Goal: Transaction & Acquisition: Purchase product/service

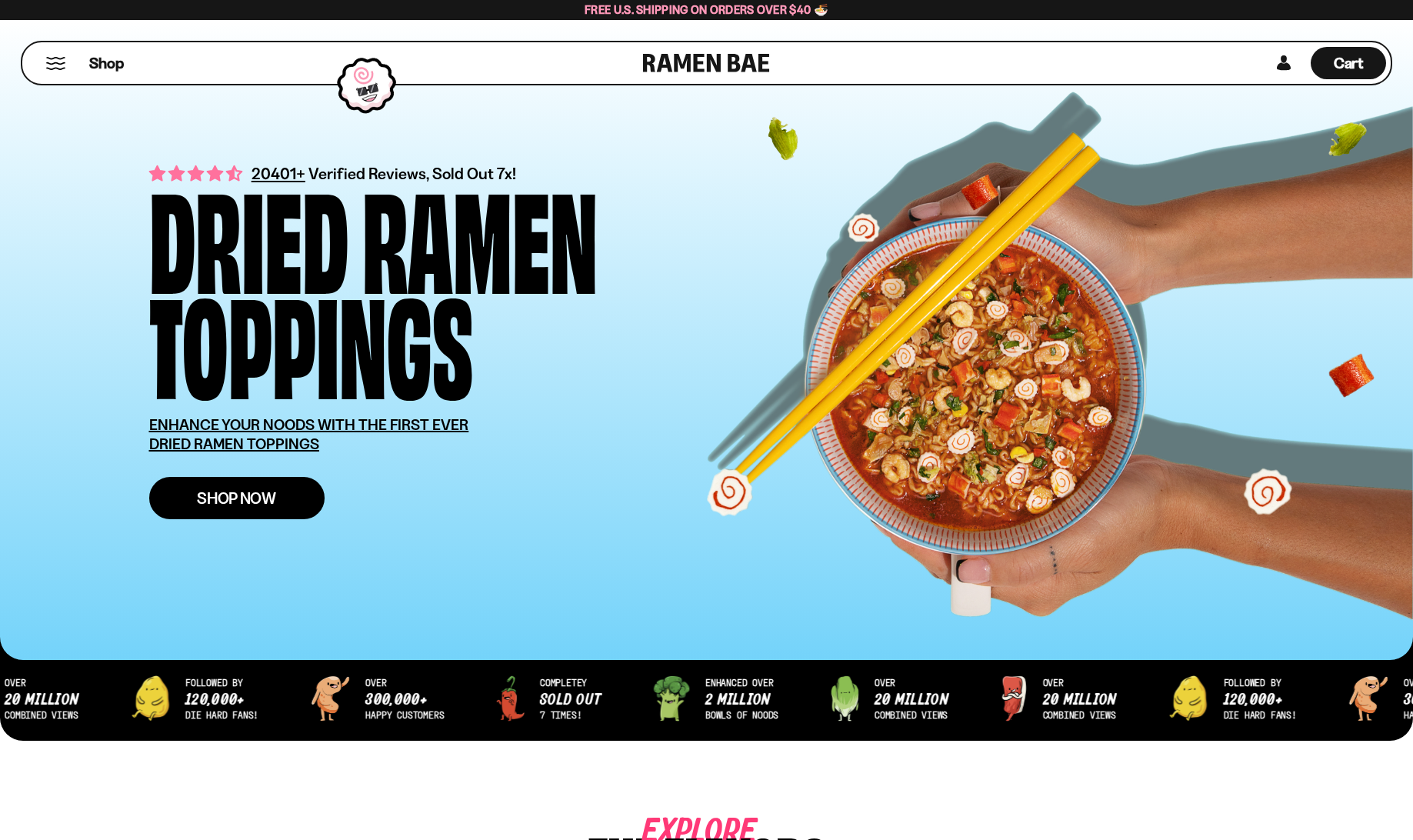
click at [222, 493] on span "Shop Now" at bounding box center [236, 499] width 79 height 16
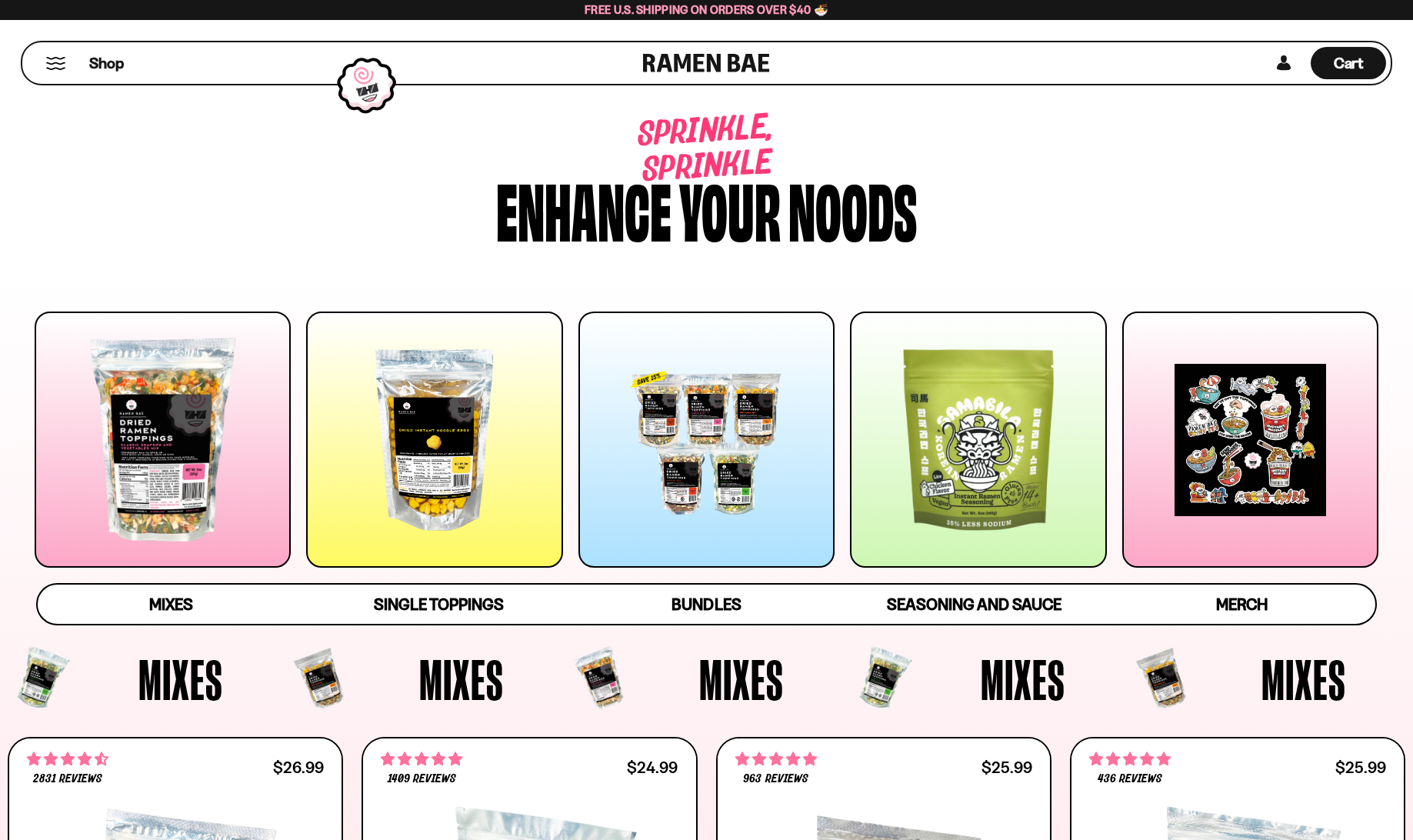
click at [172, 430] on div at bounding box center [163, 440] width 256 height 256
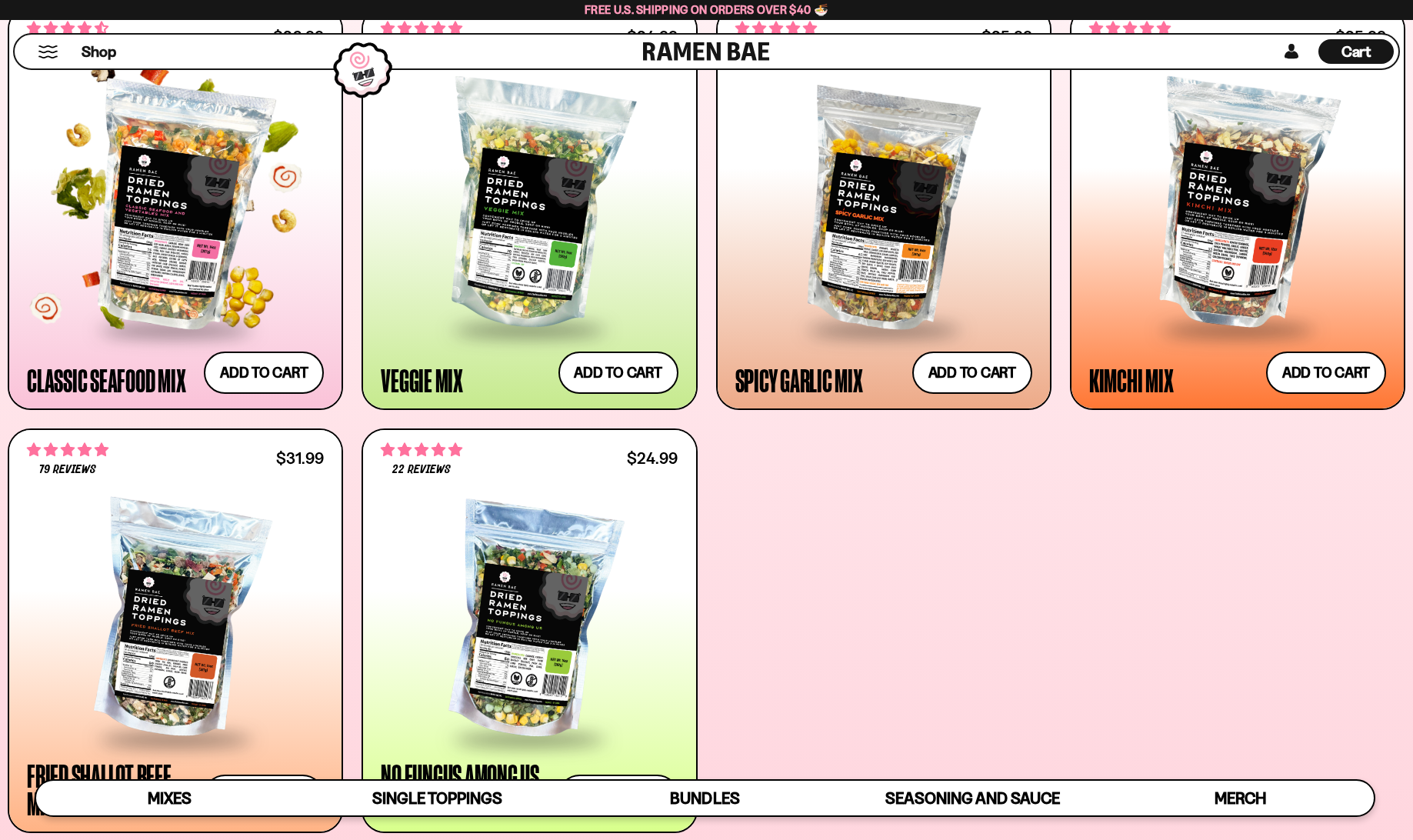
scroll to position [877, 0]
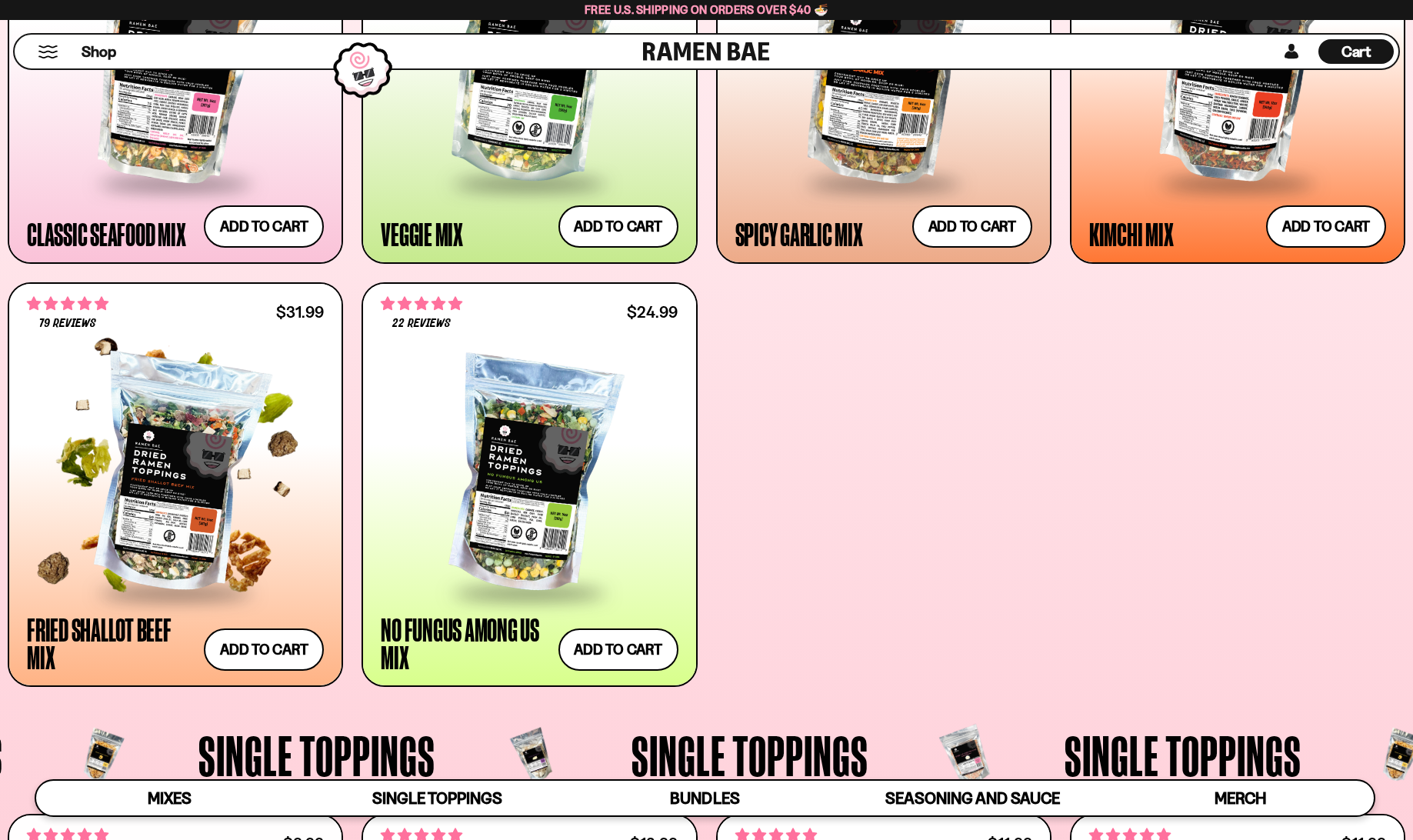
click at [173, 453] on div at bounding box center [175, 475] width 297 height 231
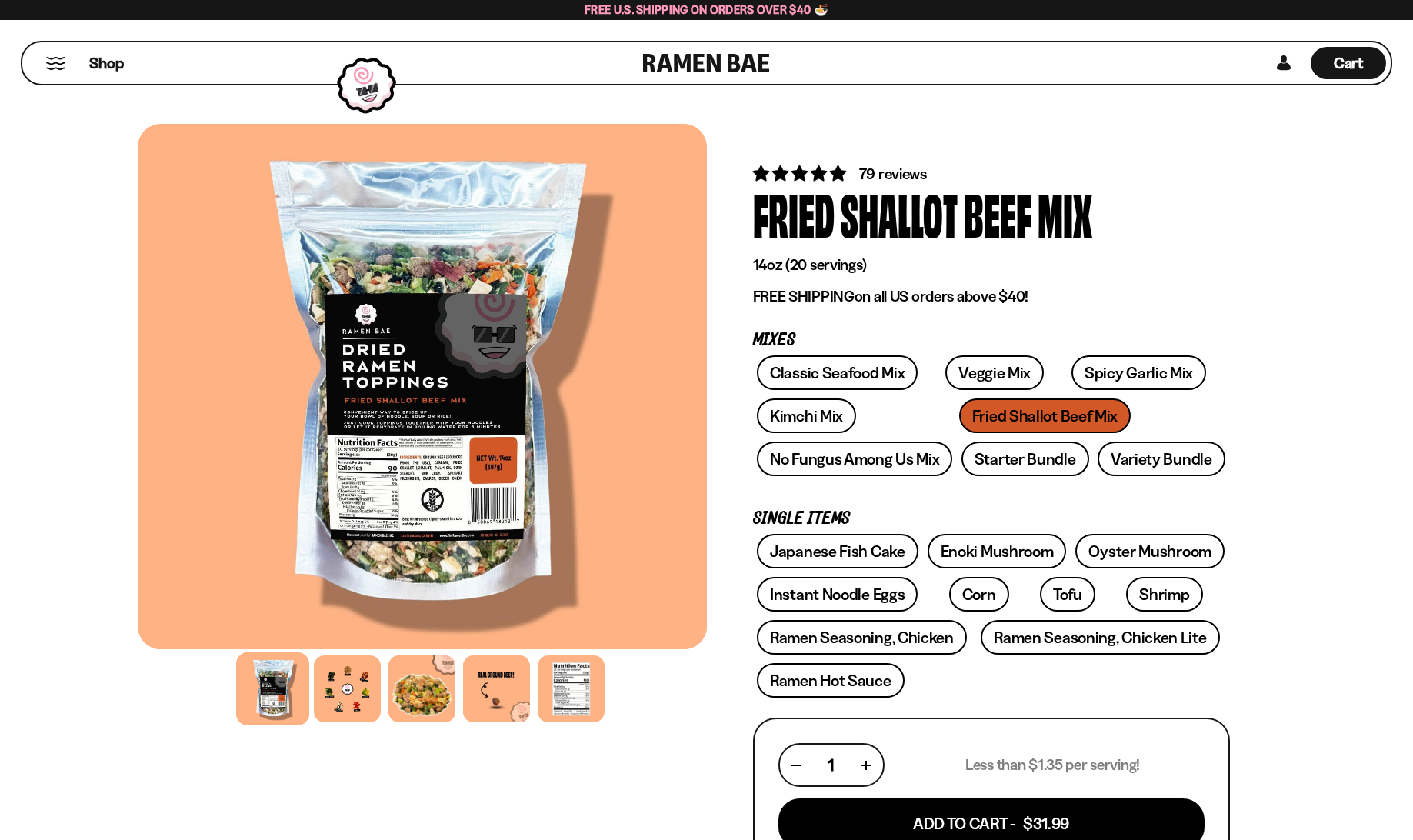
click at [375, 500] on div at bounding box center [422, 386] width 569 height 526
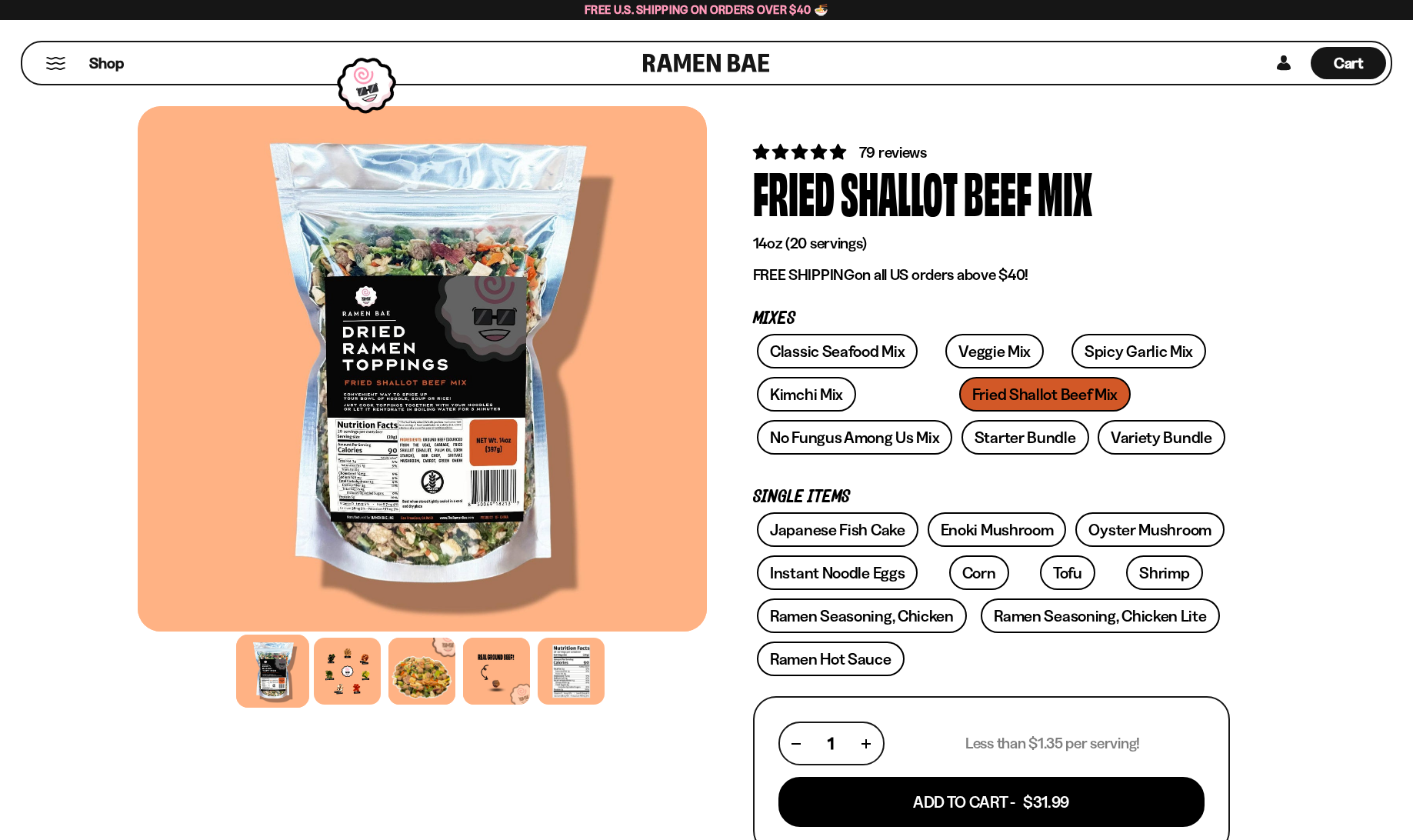
scroll to position [153, 0]
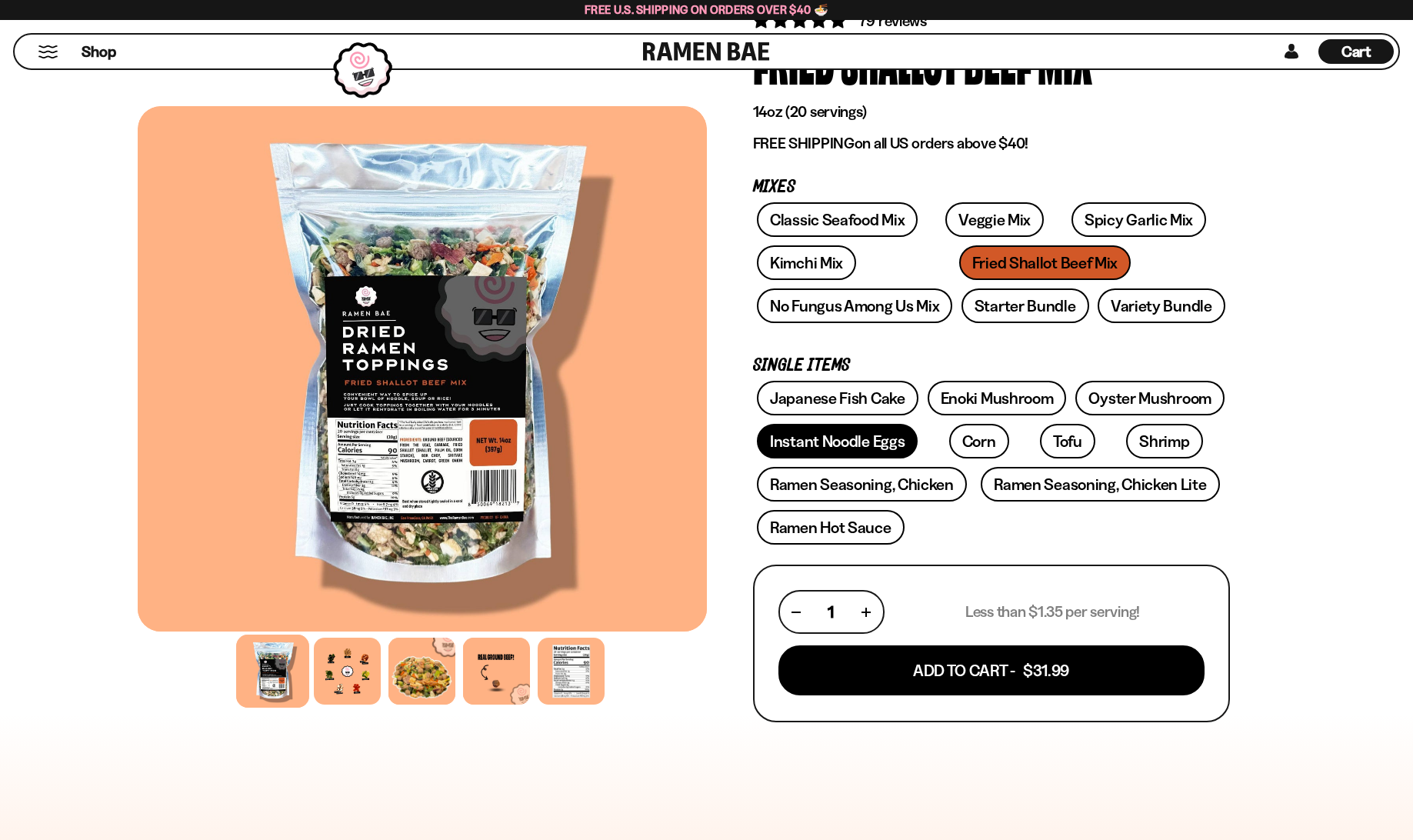
click at [835, 440] on link "Instant Noodle Eggs" at bounding box center [837, 441] width 161 height 35
click at [566, 652] on div at bounding box center [571, 671] width 73 height 73
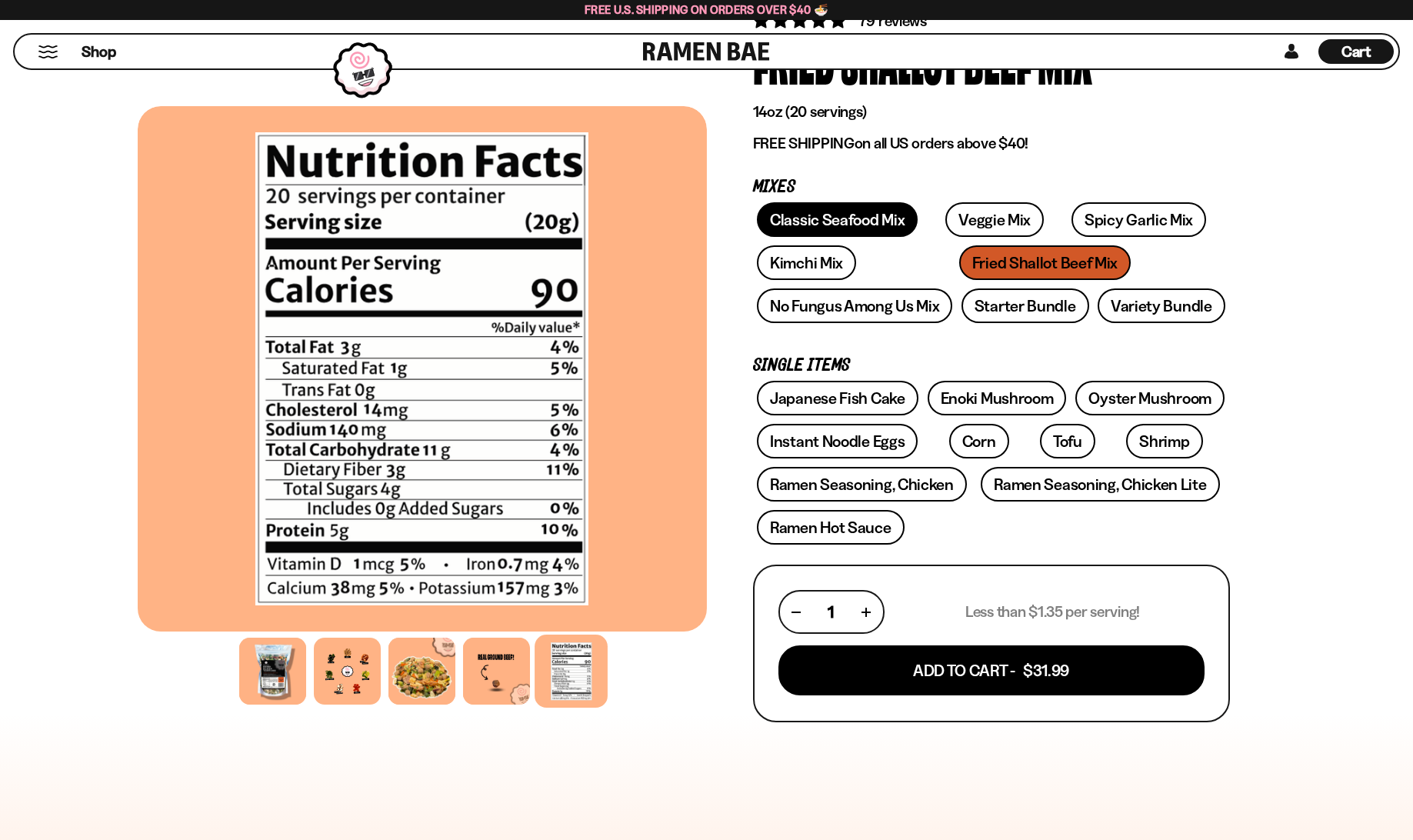
click at [868, 223] on link "Classic Seafood Mix" at bounding box center [837, 220] width 161 height 35
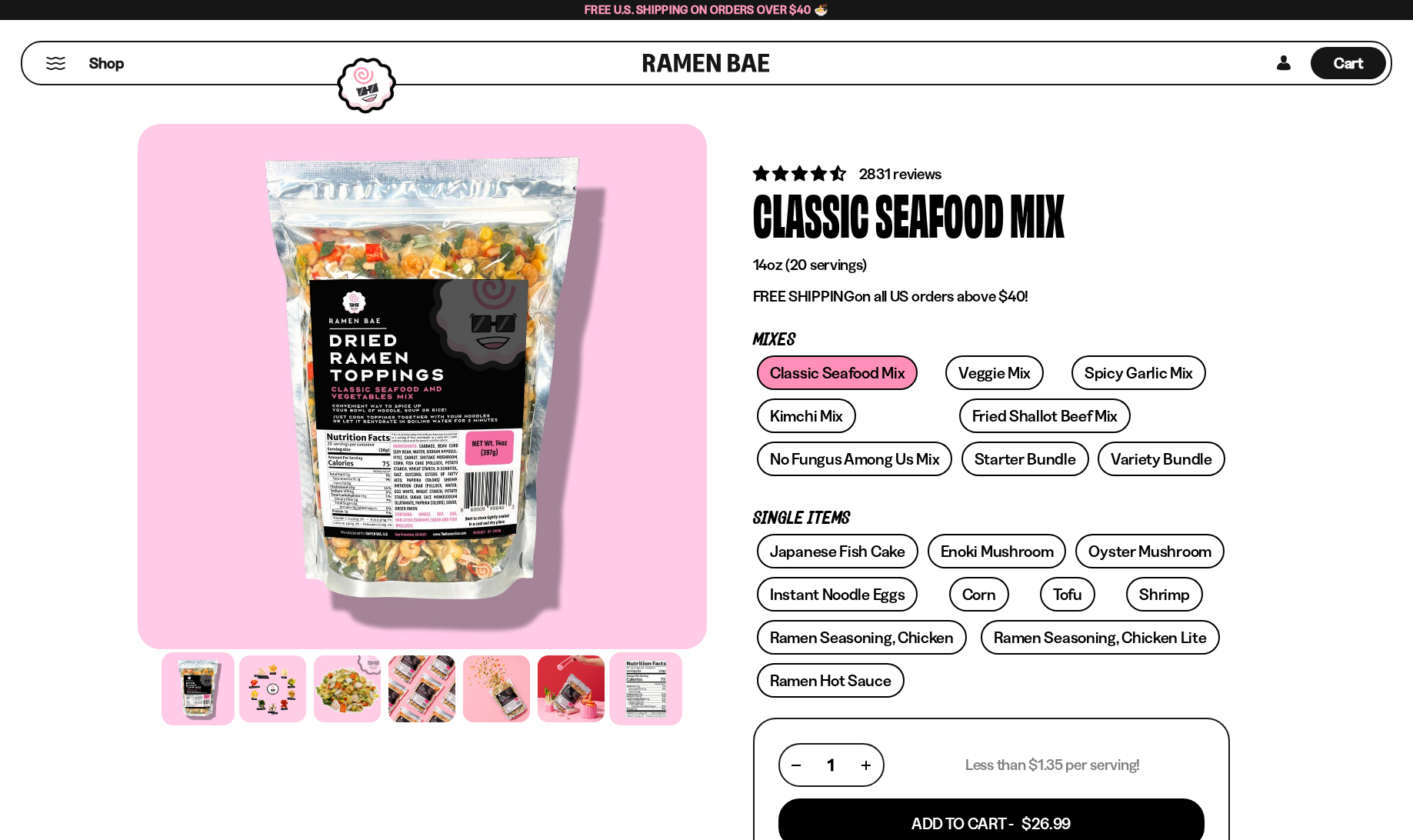
click at [647, 690] on div at bounding box center [646, 688] width 73 height 73
